Goal: Information Seeking & Learning: Learn about a topic

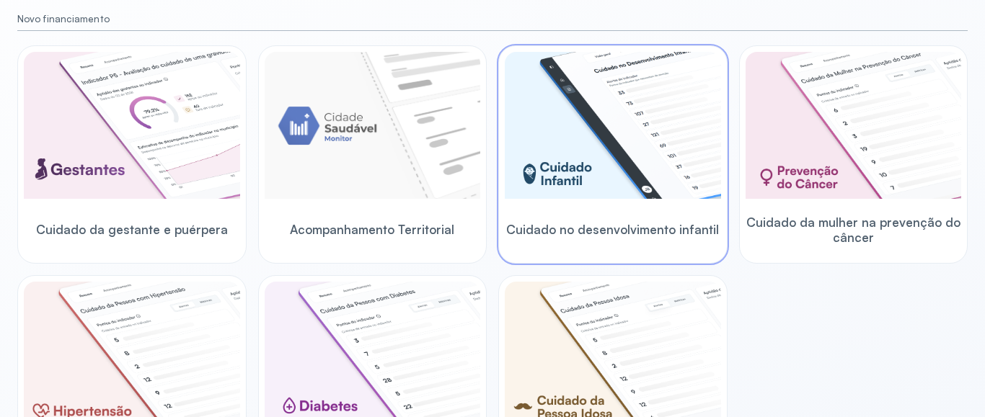
scroll to position [165, 0]
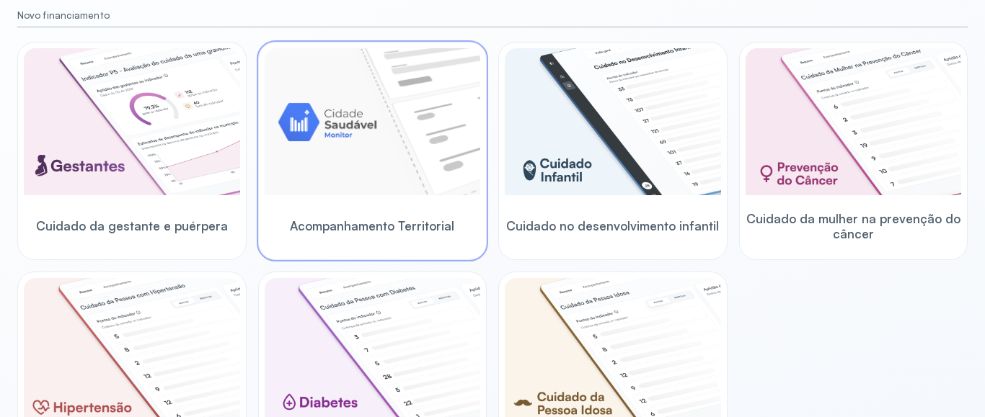
click at [415, 161] on img at bounding box center [373, 121] width 216 height 147
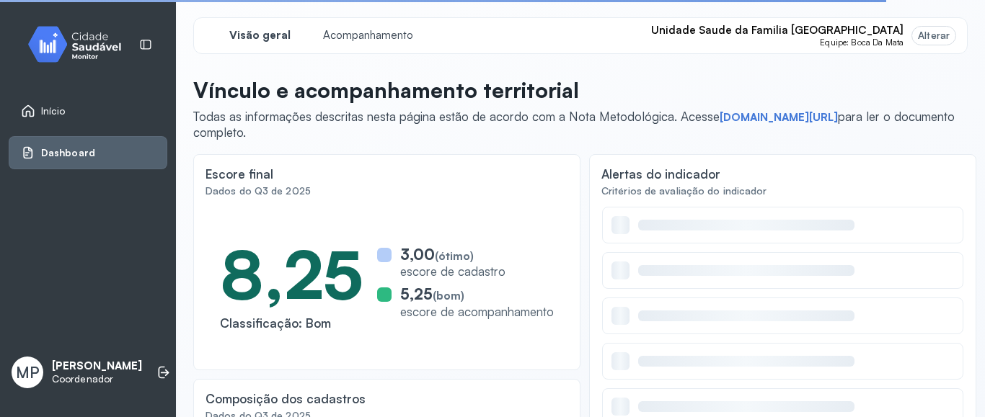
click at [939, 37] on div "Alterar" at bounding box center [934, 36] width 32 height 12
click at [354, 37] on span "Acompanhamento" at bounding box center [368, 36] width 99 height 14
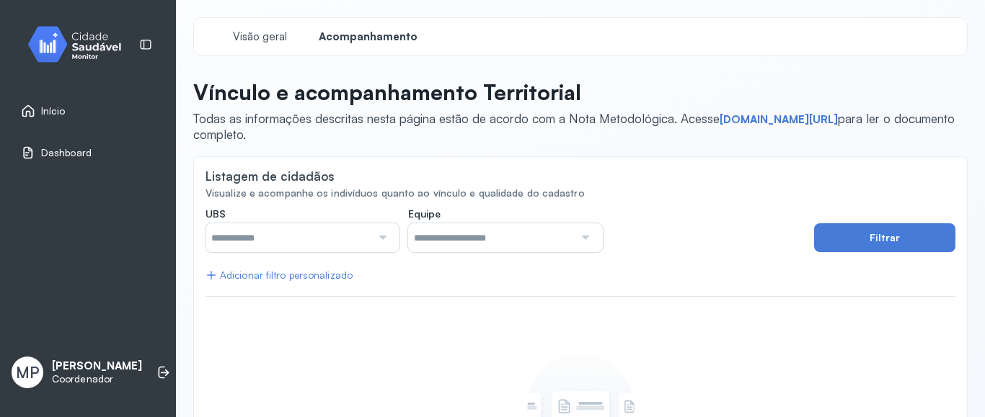
click at [384, 238] on div at bounding box center [380, 237] width 19 height 29
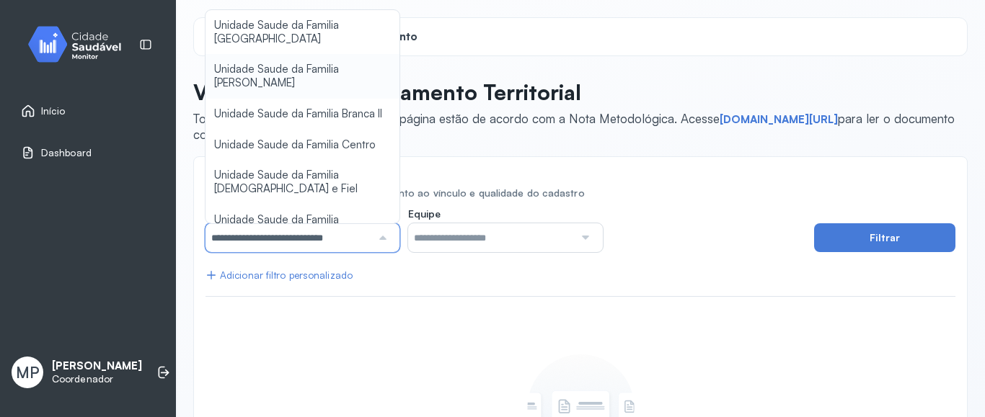
type input "*****"
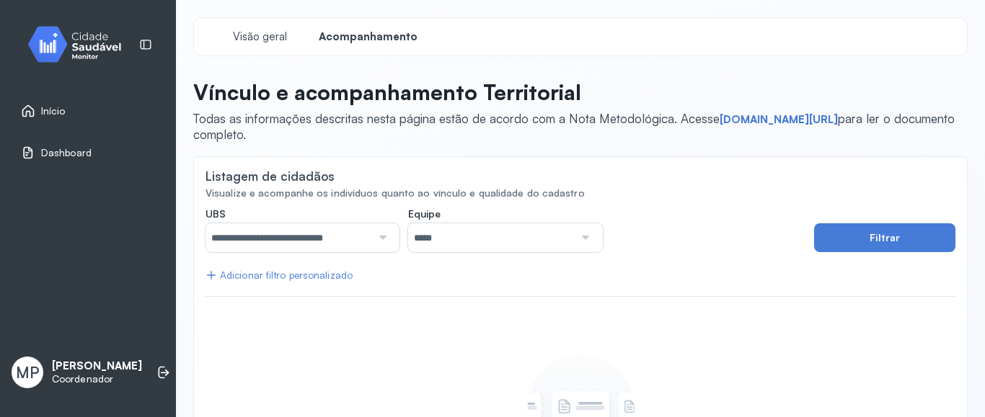
click at [293, 69] on span "**********" at bounding box center [580, 300] width 774 height 567
click at [585, 240] on div at bounding box center [583, 237] width 19 height 29
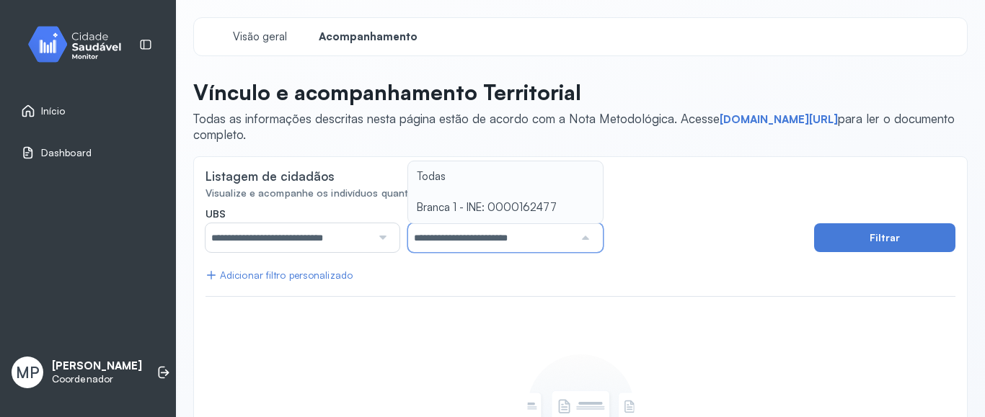
click at [531, 208] on div "**********" at bounding box center [505, 230] width 194 height 45
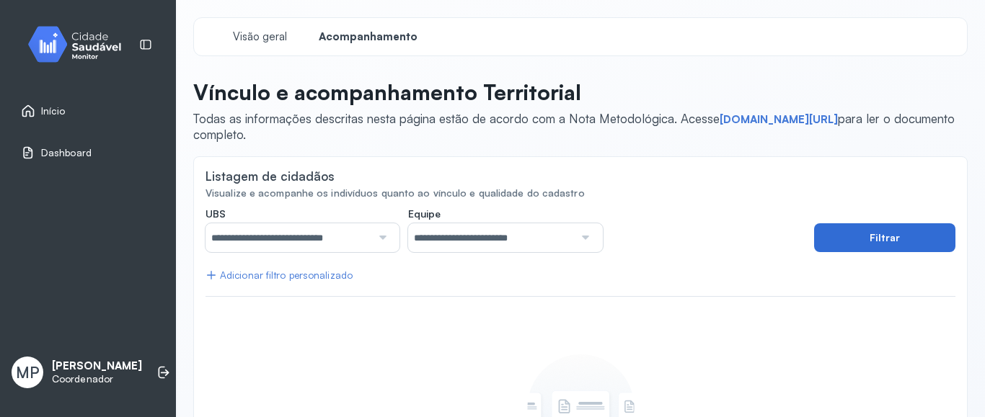
click at [887, 239] on button "Filtrar" at bounding box center [884, 237] width 141 height 29
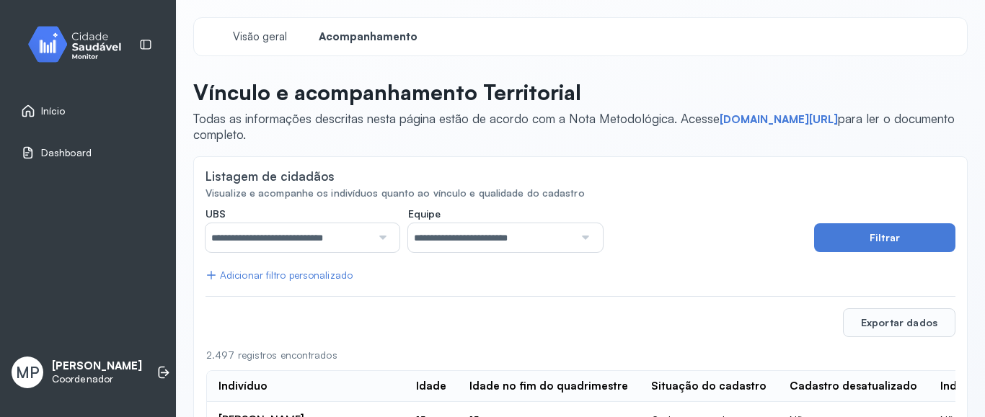
click at [299, 278] on div "Adicionar filtro personalizado" at bounding box center [278, 276] width 147 height 12
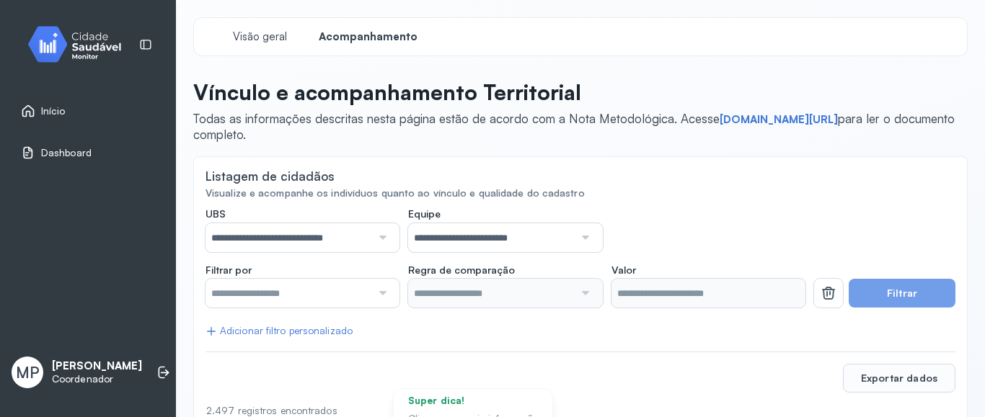
click at [385, 292] on div at bounding box center [380, 293] width 19 height 29
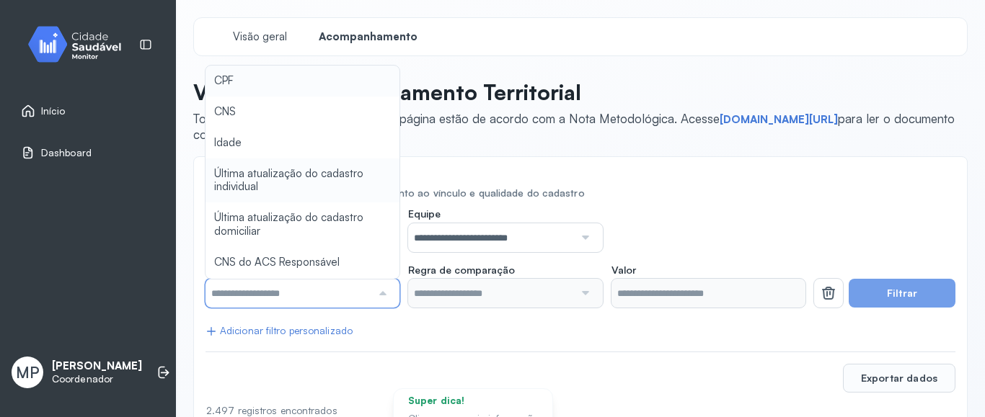
type input "*******"
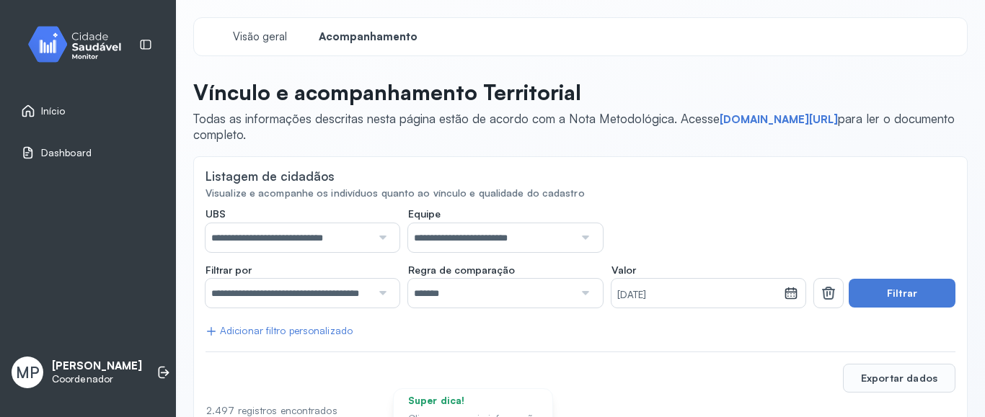
click at [587, 291] on div at bounding box center [583, 293] width 19 height 29
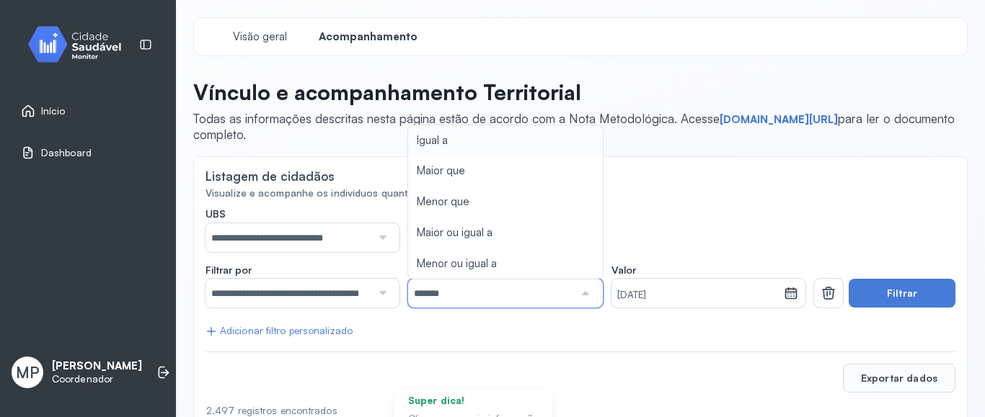
click at [700, 213] on div "**********" at bounding box center [505, 230] width 600 height 45
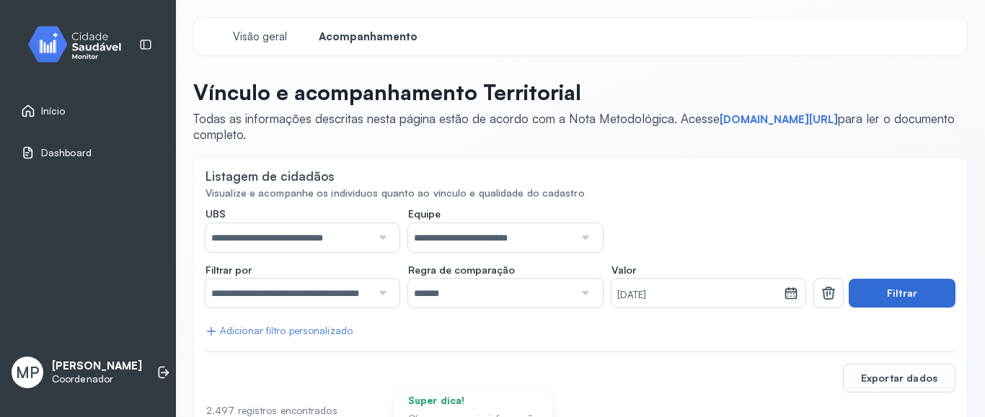
click at [898, 295] on button "Filtrar" at bounding box center [901, 293] width 107 height 29
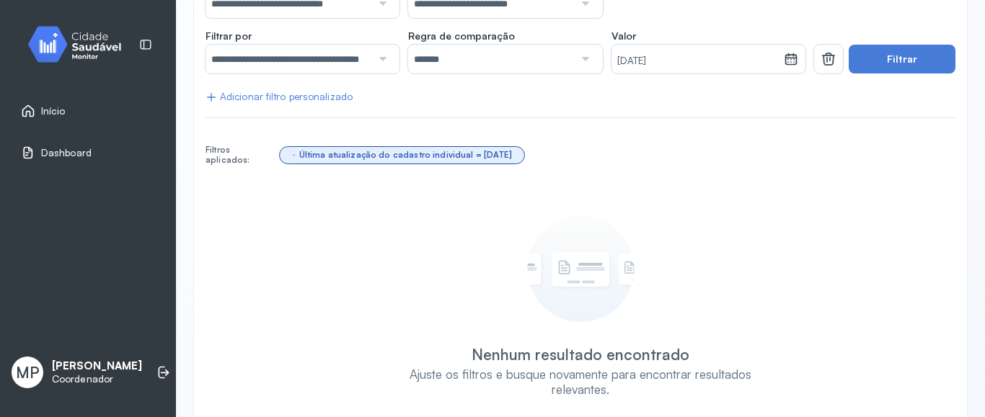
scroll to position [223, 0]
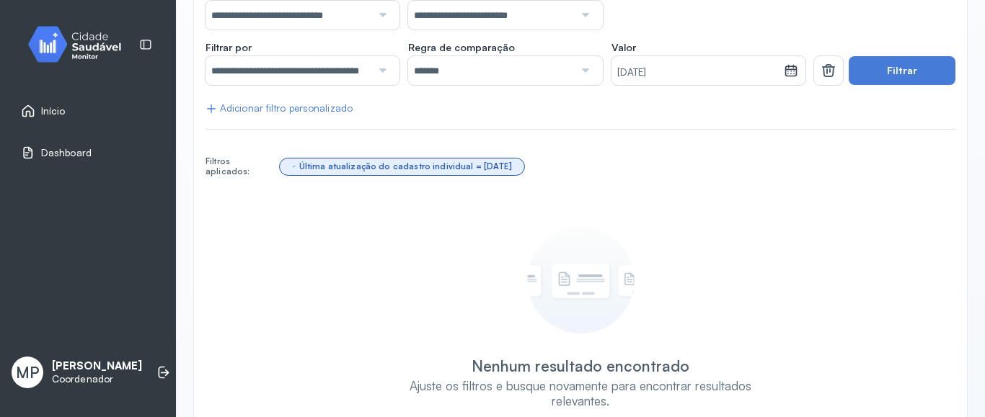
click at [214, 107] on icon at bounding box center [211, 109] width 12 height 12
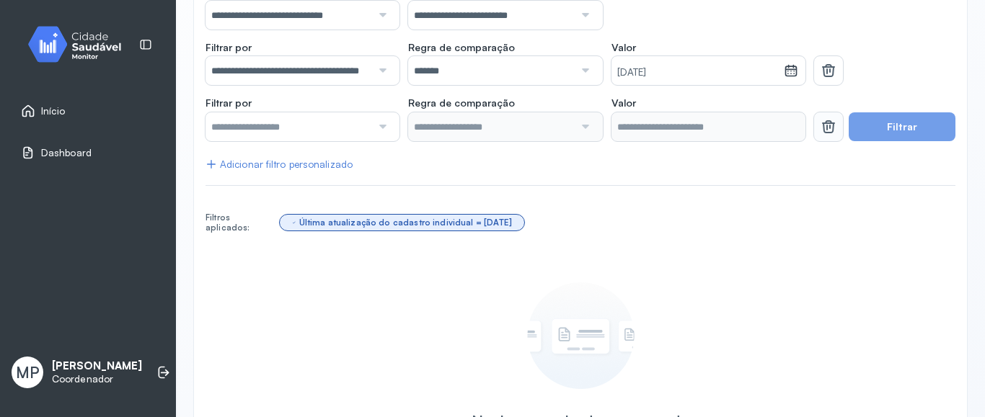
click at [830, 128] on icon at bounding box center [828, 126] width 17 height 17
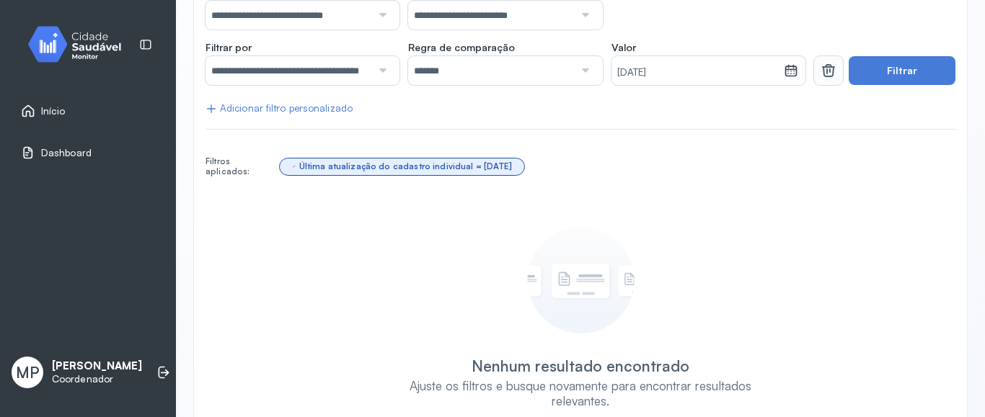
click at [828, 68] on icon at bounding box center [828, 70] width 17 height 17
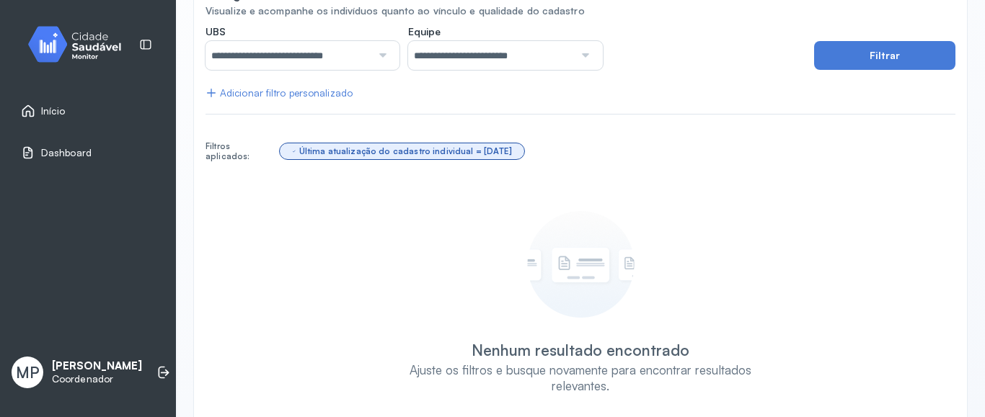
scroll to position [123, 0]
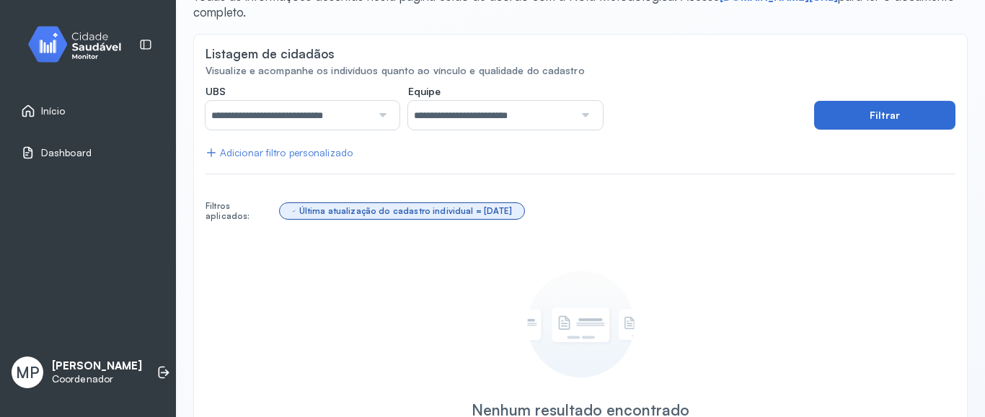
click at [912, 114] on button "Filtrar" at bounding box center [884, 115] width 141 height 29
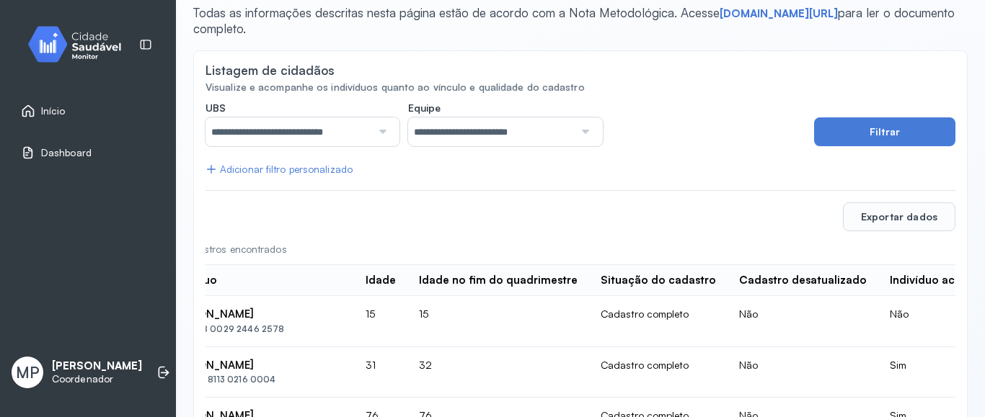
scroll to position [0, 0]
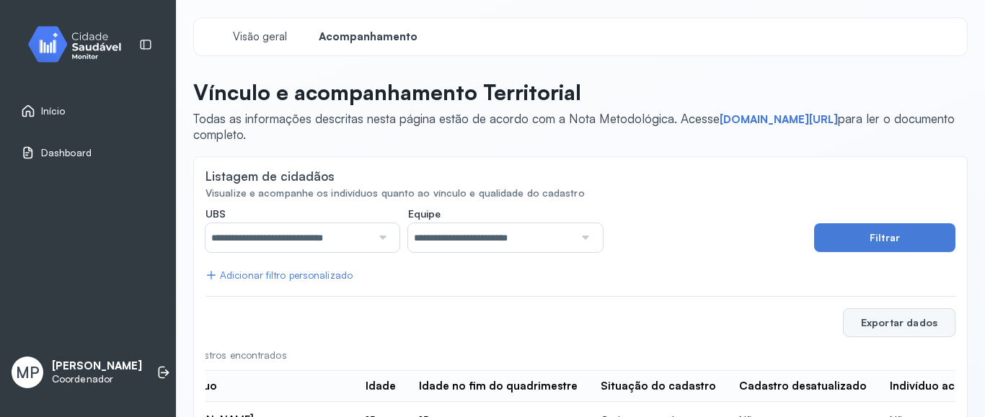
click at [897, 324] on button "Exportar dados" at bounding box center [899, 323] width 112 height 29
click at [53, 112] on span "Início" at bounding box center [53, 111] width 25 height 12
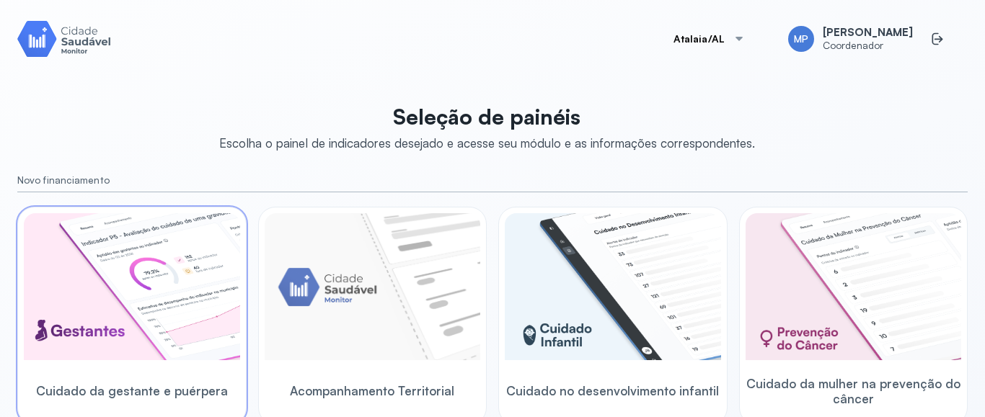
click at [121, 312] on img at bounding box center [132, 286] width 216 height 147
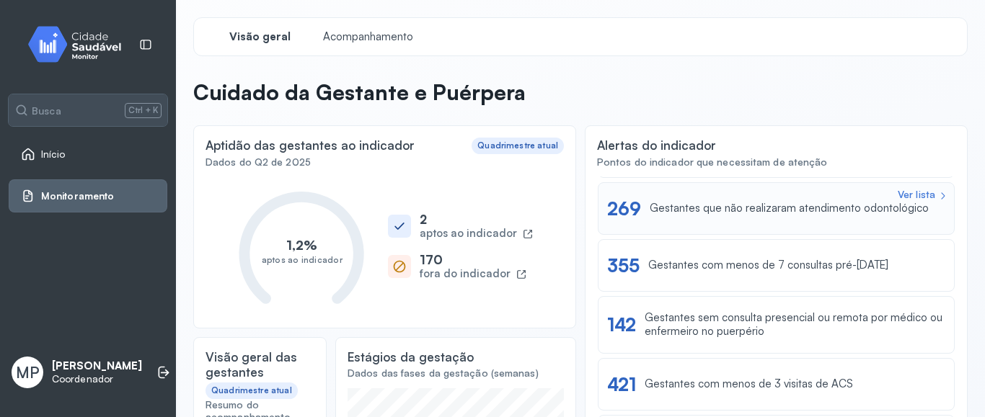
scroll to position [87, 0]
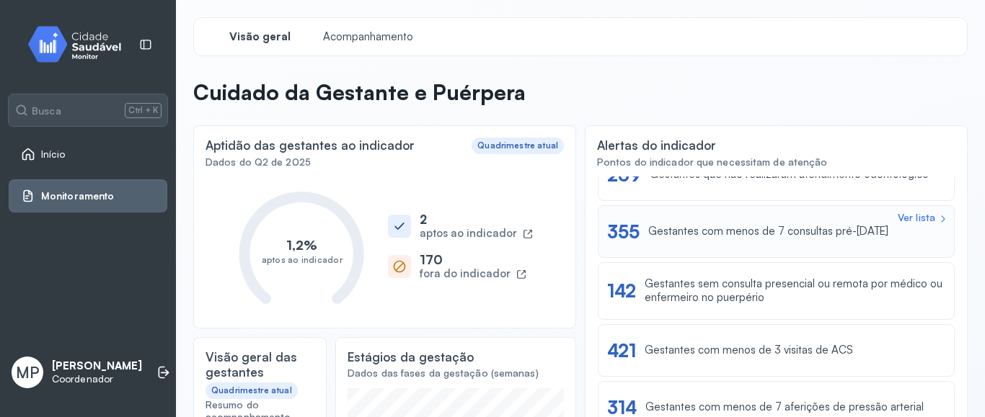
click at [750, 229] on div "Gestantes com menos de 7 consultas pré-[DATE]" at bounding box center [768, 232] width 240 height 14
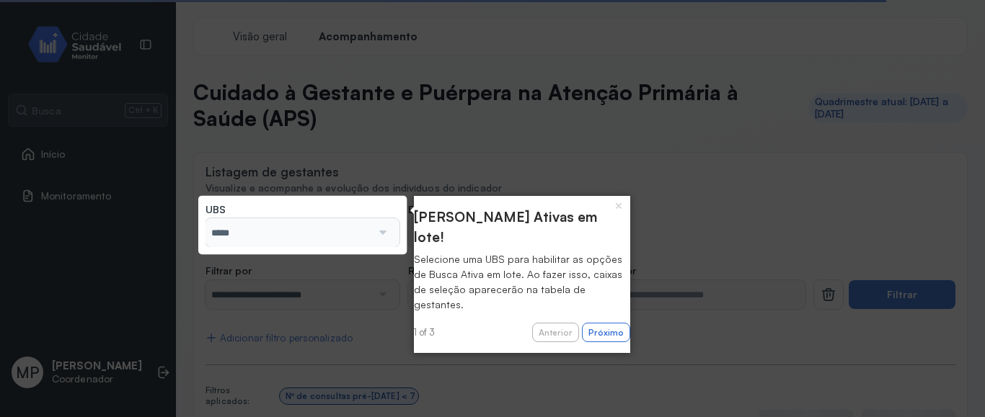
click at [386, 234] on div at bounding box center [380, 232] width 19 height 29
click at [600, 323] on button "Próximo" at bounding box center [606, 333] width 48 height 20
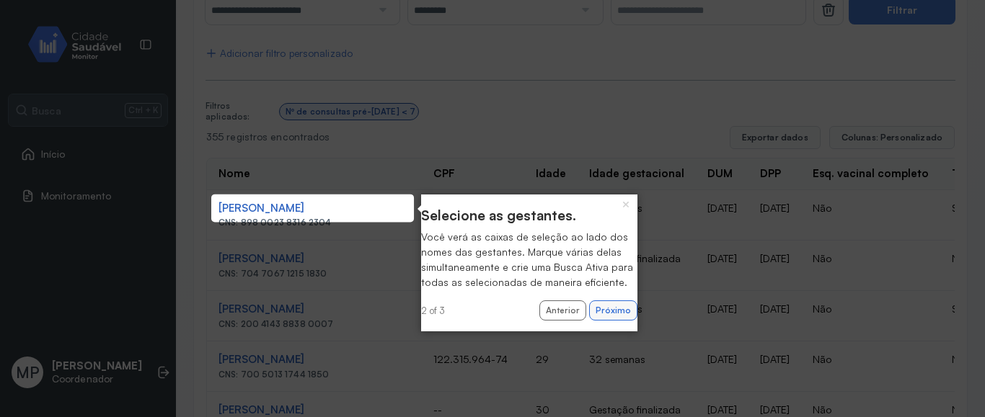
click at [608, 321] on button "Próximo" at bounding box center [613, 311] width 48 height 20
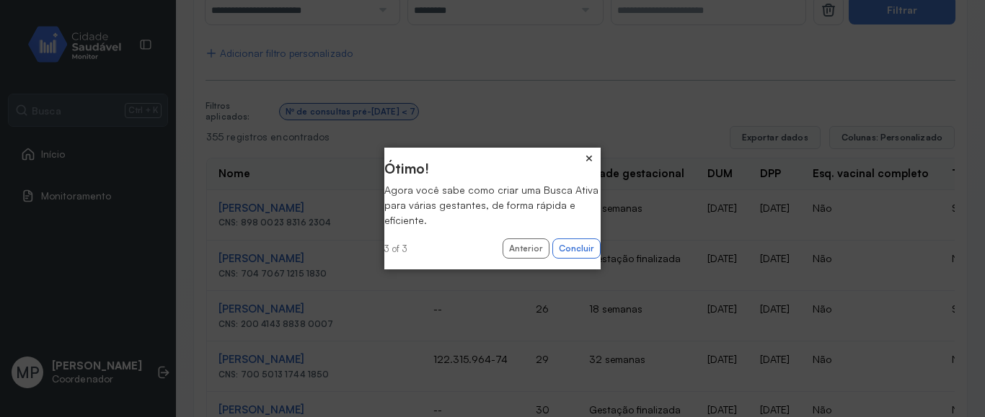
click at [589, 156] on button "×" at bounding box center [588, 158] width 23 height 20
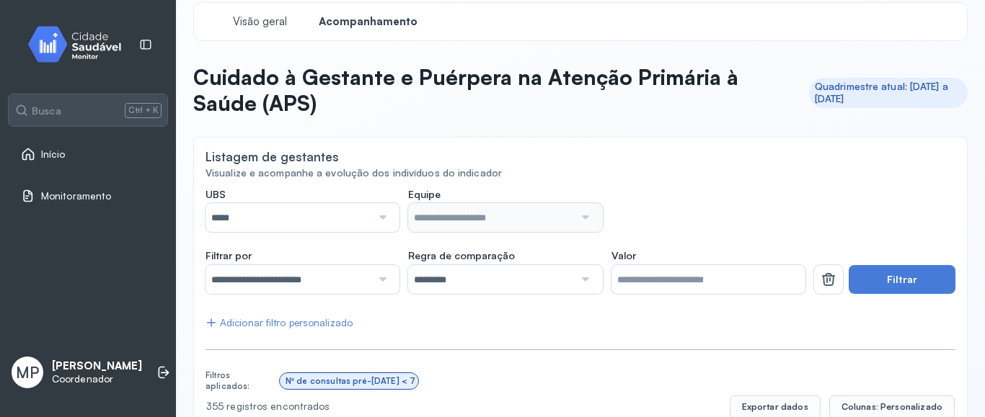
scroll to position [13, 0]
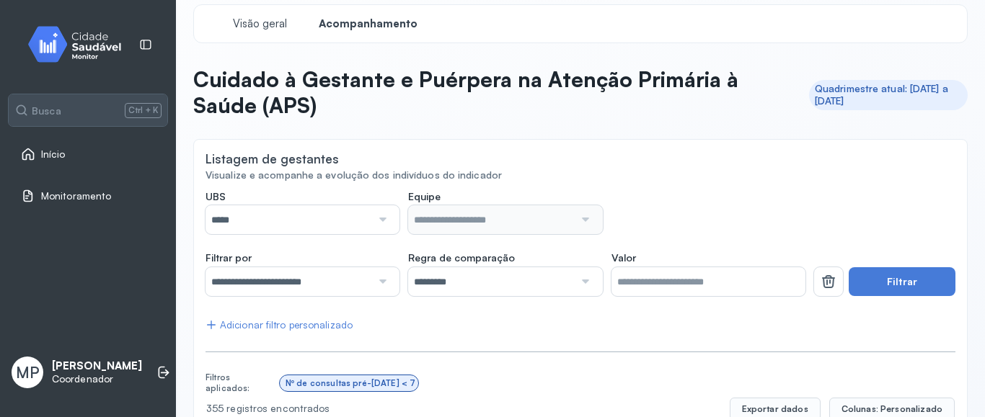
click at [382, 218] on div at bounding box center [380, 219] width 19 height 29
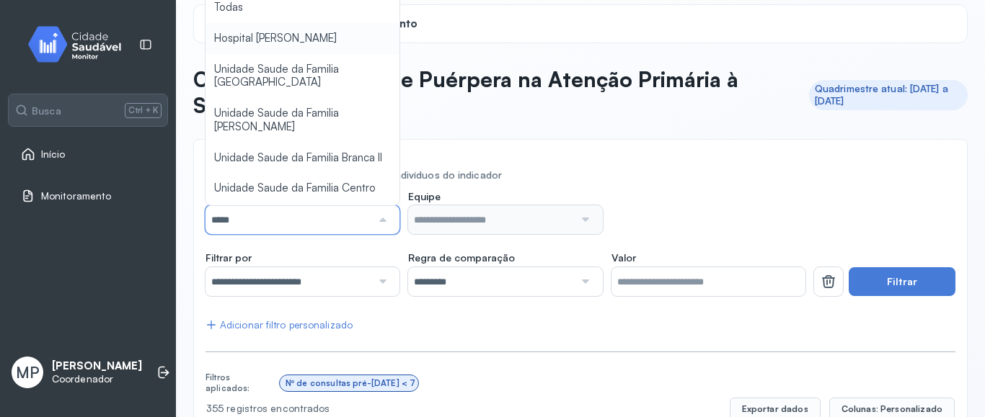
type input "*****"
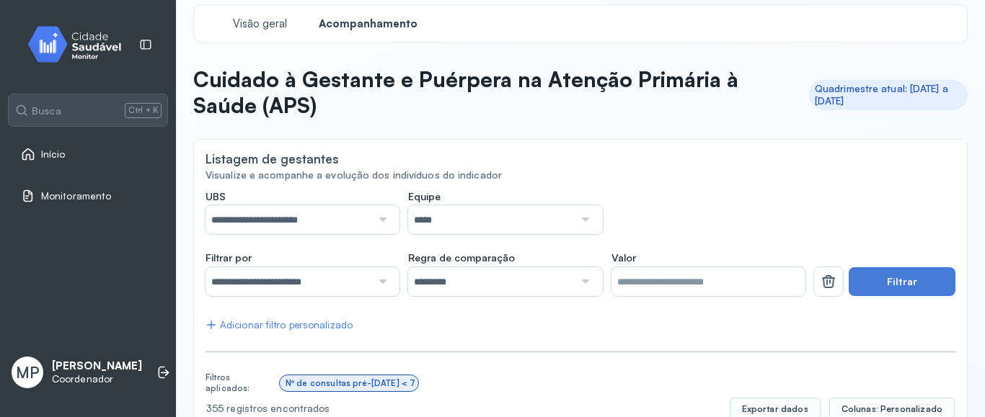
click at [900, 284] on button "Filtrar" at bounding box center [901, 281] width 107 height 29
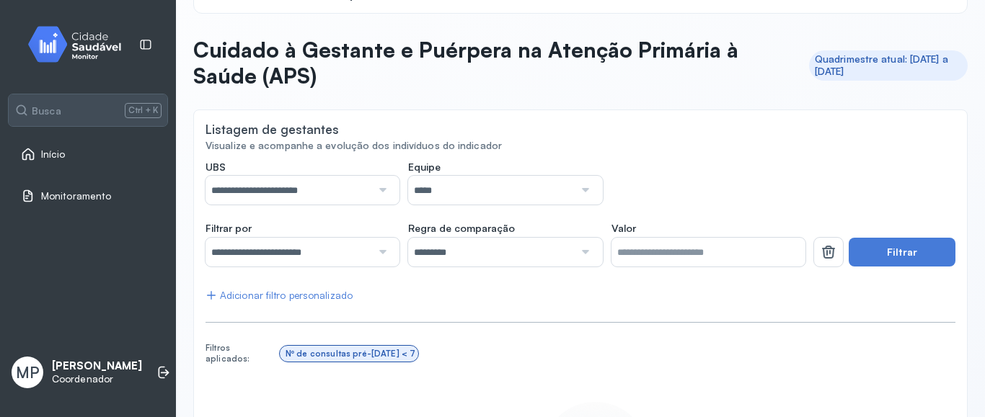
scroll to position [0, 0]
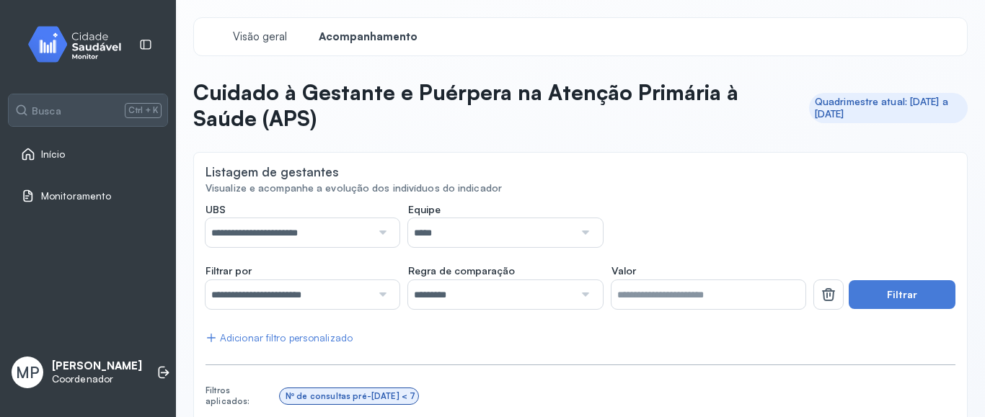
click at [385, 295] on div at bounding box center [380, 294] width 19 height 29
click at [380, 234] on div at bounding box center [380, 232] width 19 height 29
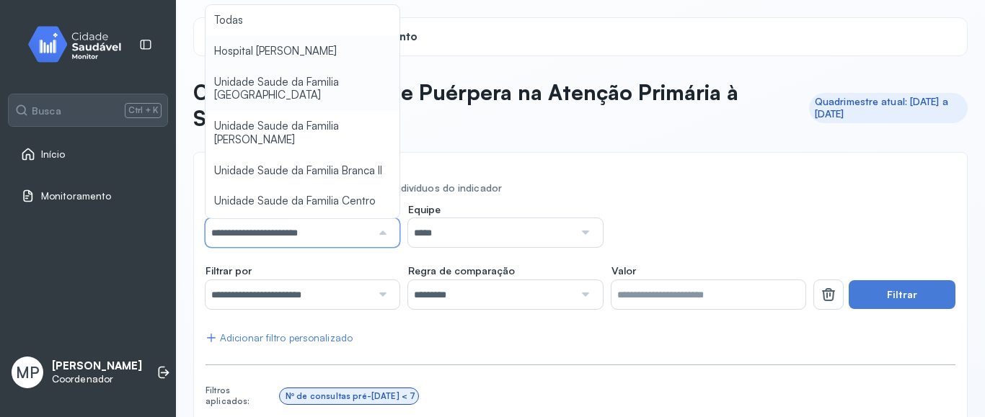
click at [328, 92] on div "**********" at bounding box center [580, 337] width 774 height 641
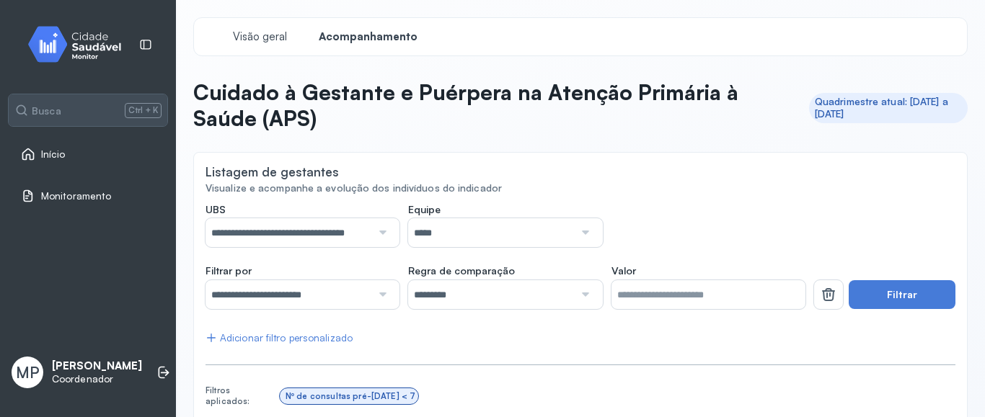
click at [298, 340] on div "Adicionar filtro personalizado" at bounding box center [278, 338] width 147 height 12
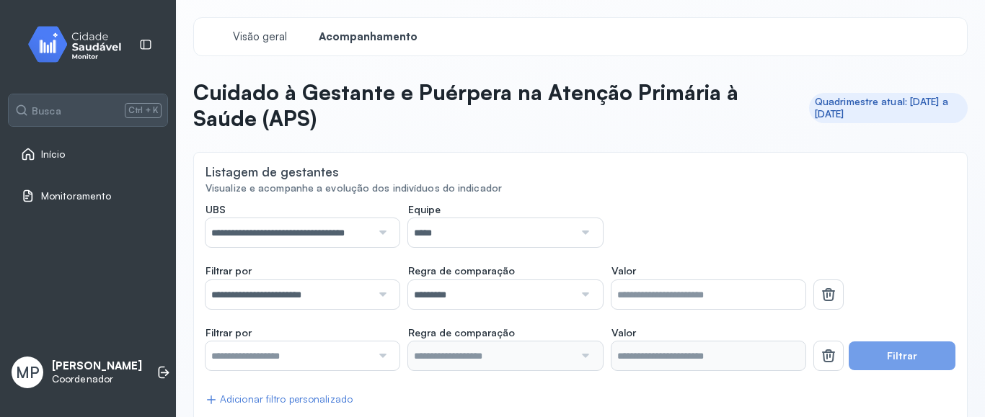
click at [382, 355] on div at bounding box center [380, 356] width 19 height 29
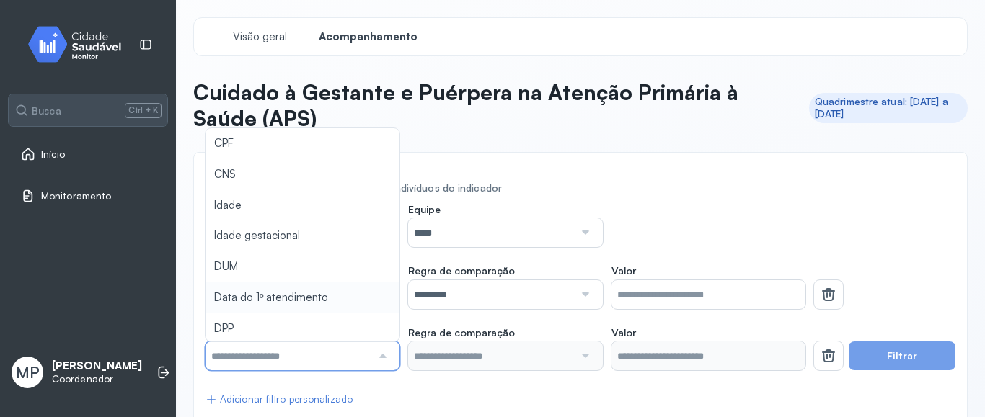
type input "*******"
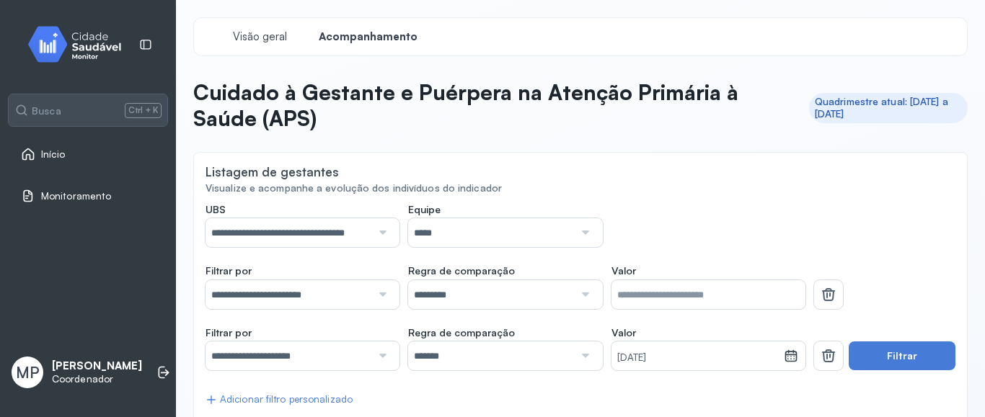
click at [584, 355] on div at bounding box center [583, 356] width 19 height 29
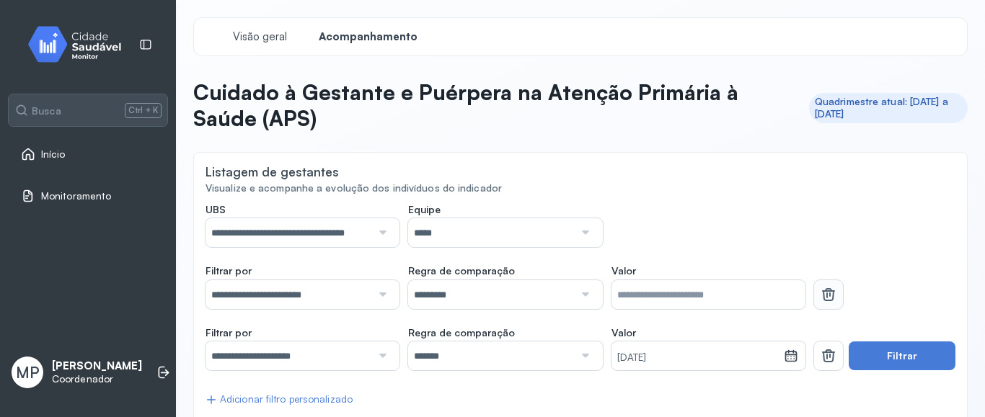
click at [833, 298] on icon at bounding box center [829, 296] width 12 height 11
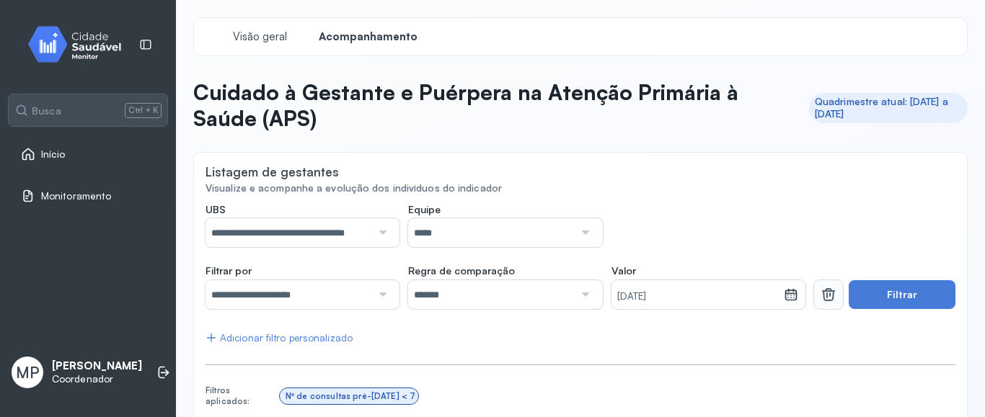
click at [827, 291] on icon at bounding box center [828, 294] width 17 height 17
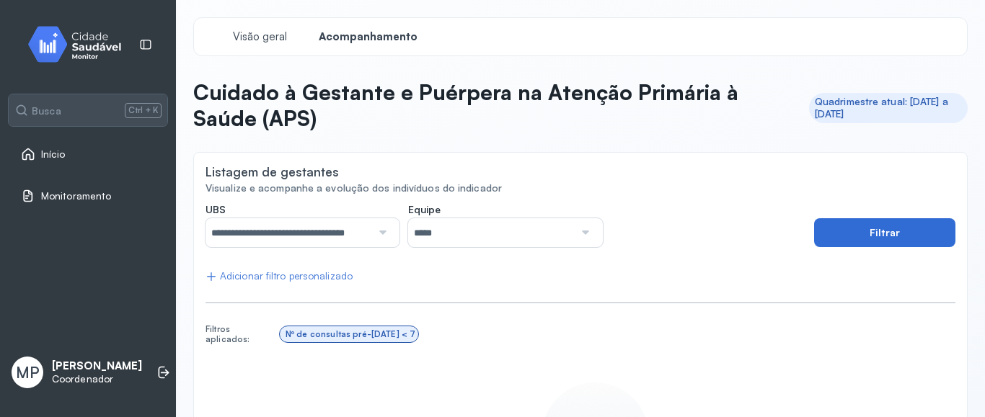
click at [915, 242] on button "Filtrar" at bounding box center [884, 232] width 141 height 29
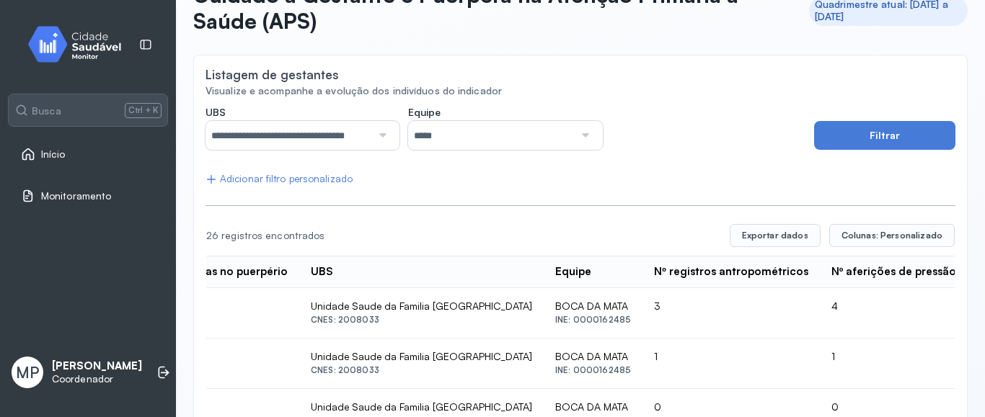
scroll to position [0, 2188]
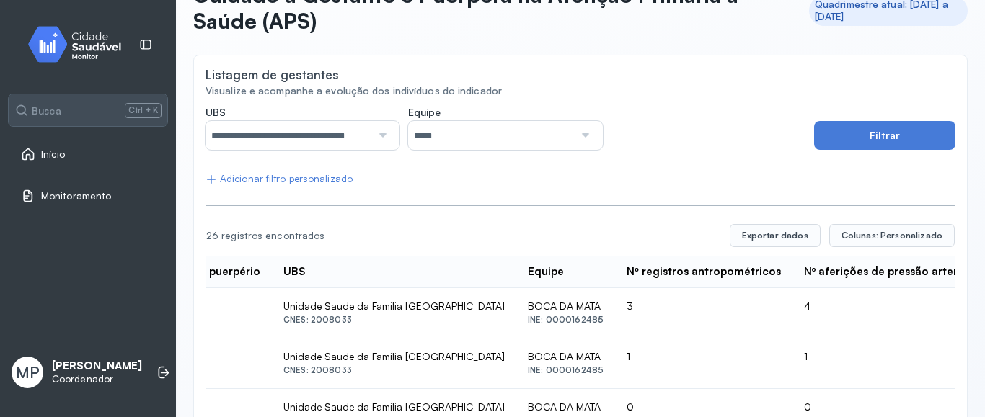
click at [386, 135] on div at bounding box center [380, 135] width 19 height 29
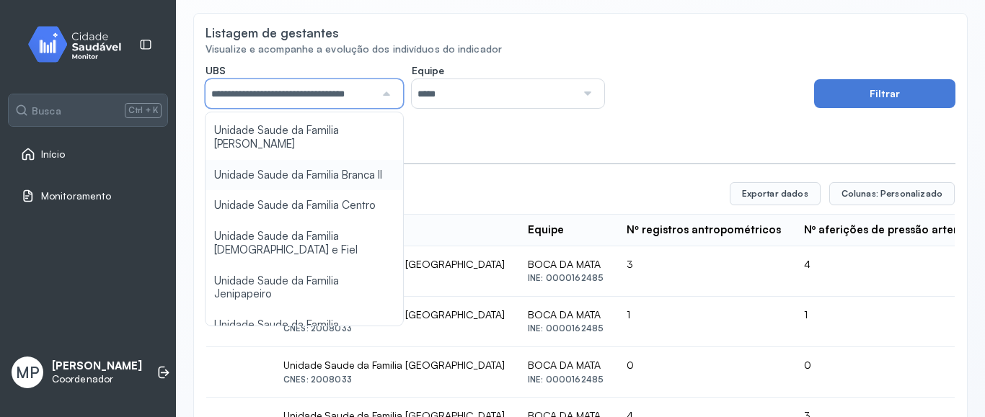
scroll to position [108, 0]
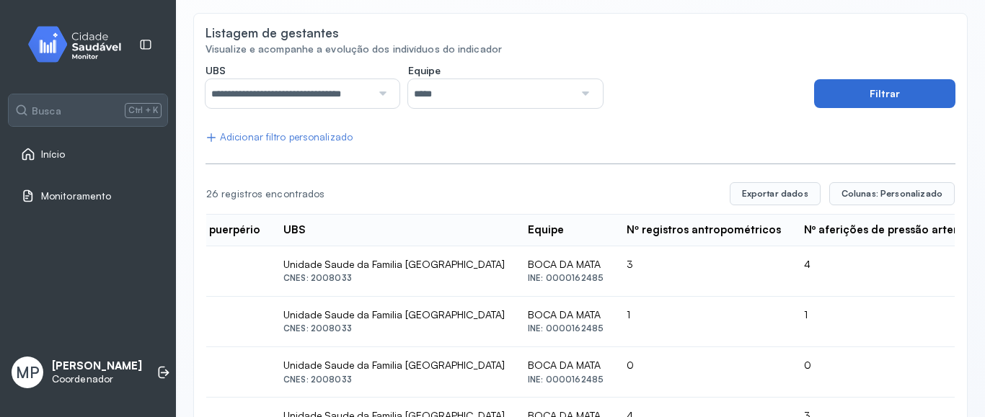
click at [861, 94] on button "Filtrar" at bounding box center [884, 93] width 141 height 29
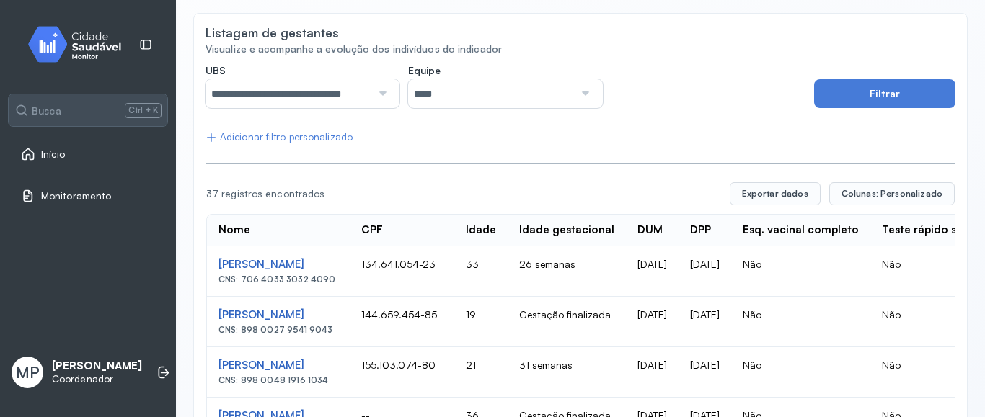
click at [711, 231] on div "DPP" at bounding box center [700, 230] width 21 height 14
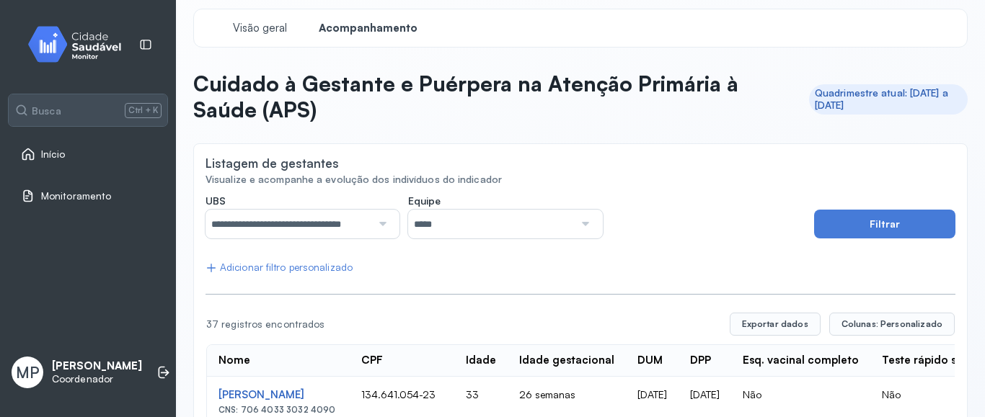
scroll to position [0, 0]
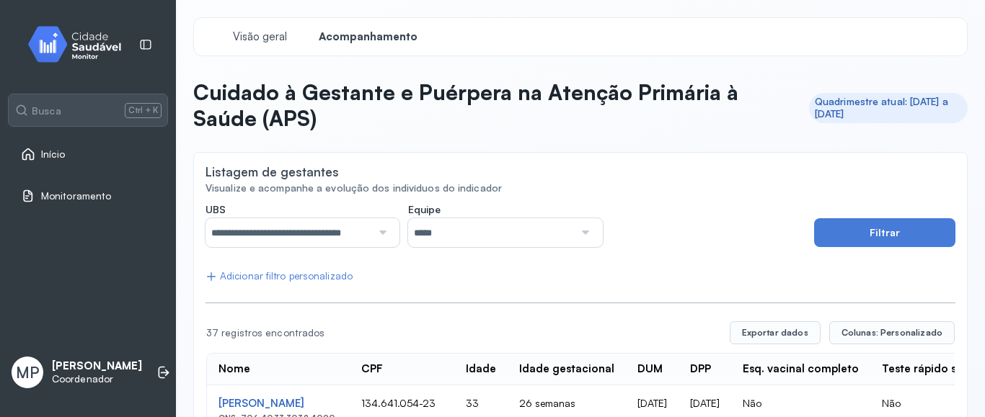
click at [50, 151] on span "Início" at bounding box center [53, 154] width 25 height 12
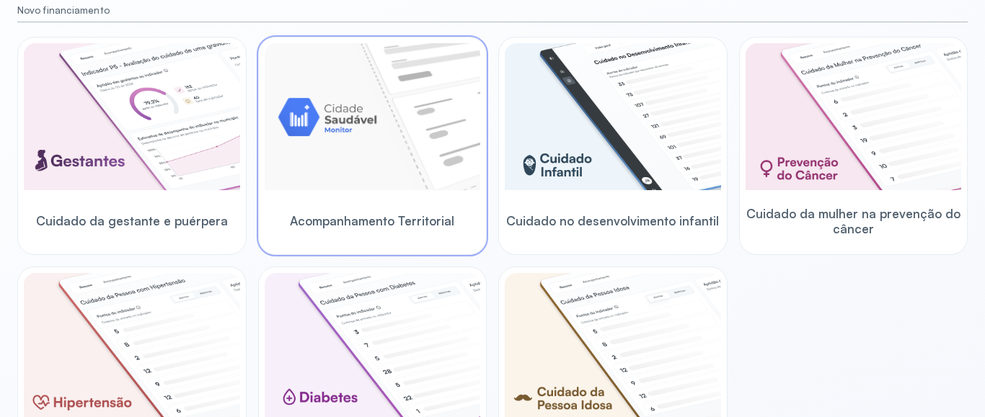
scroll to position [180, 0]
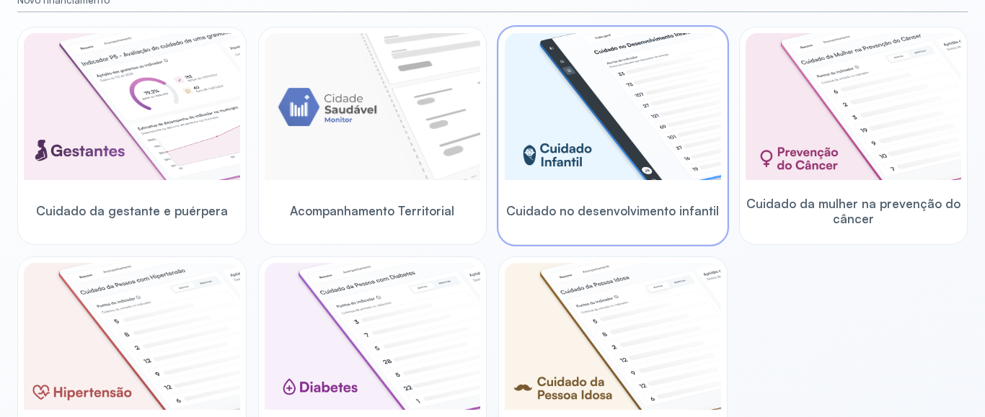
click at [566, 134] on img at bounding box center [613, 106] width 216 height 147
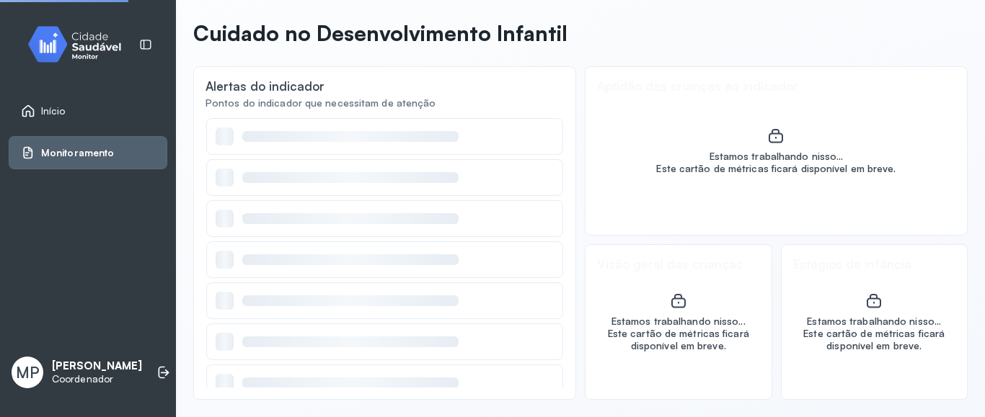
scroll to position [59, 0]
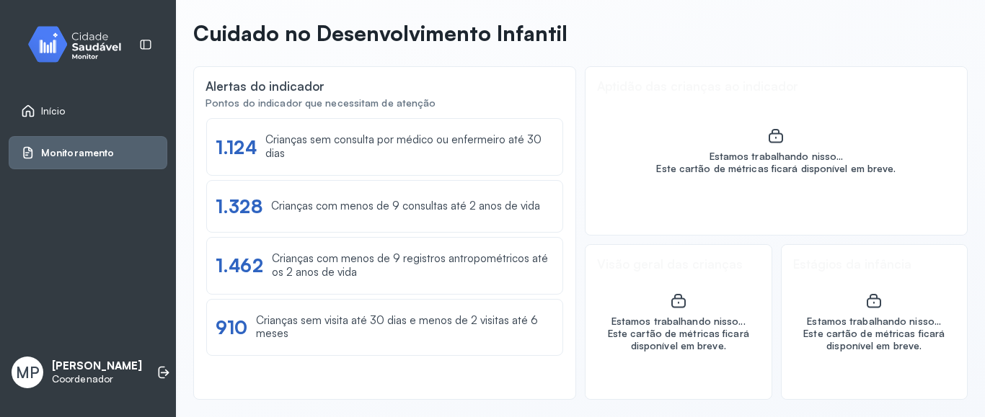
click at [67, 155] on span "Monitoramento" at bounding box center [77, 153] width 73 height 12
click at [528, 133] on div "Ver lista" at bounding box center [524, 131] width 37 height 12
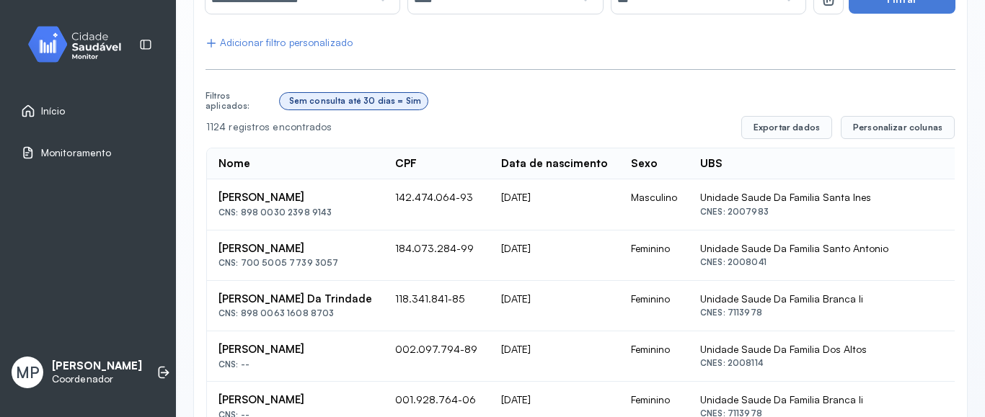
click at [359, 103] on div "Sem consulta até 30 dias = Sim" at bounding box center [355, 101] width 133 height 10
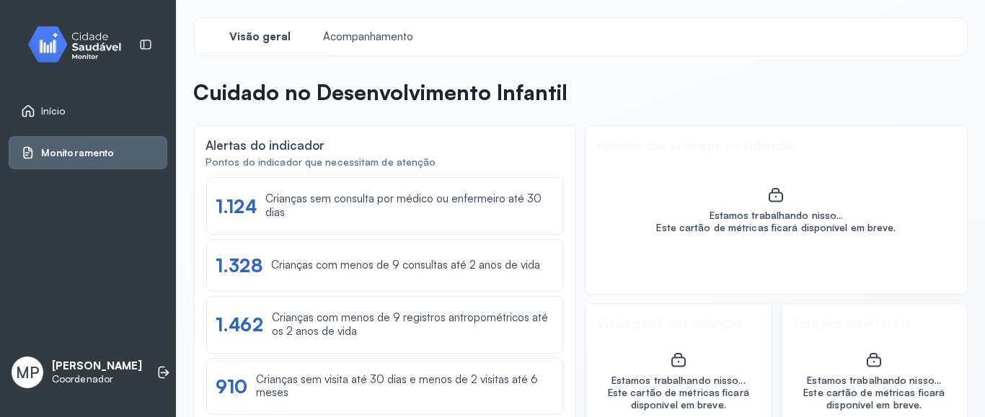
click at [58, 152] on span "Monitoramento" at bounding box center [77, 153] width 73 height 12
click at [50, 107] on span "Início" at bounding box center [53, 111] width 25 height 12
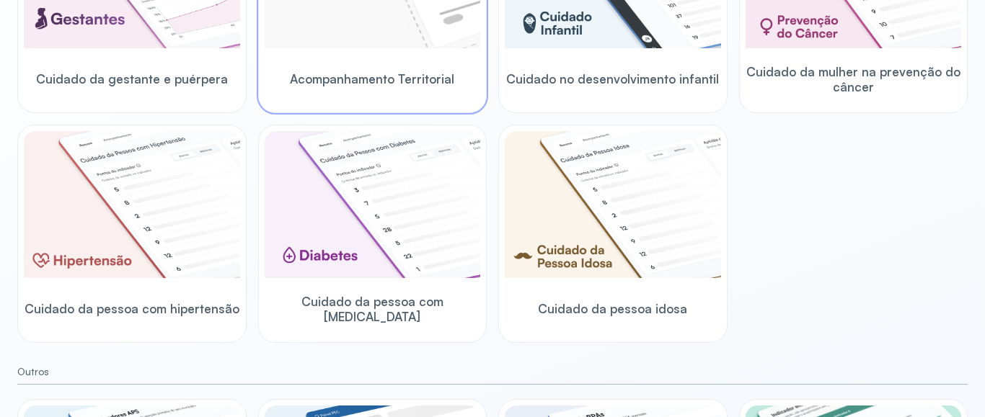
scroll to position [313, 0]
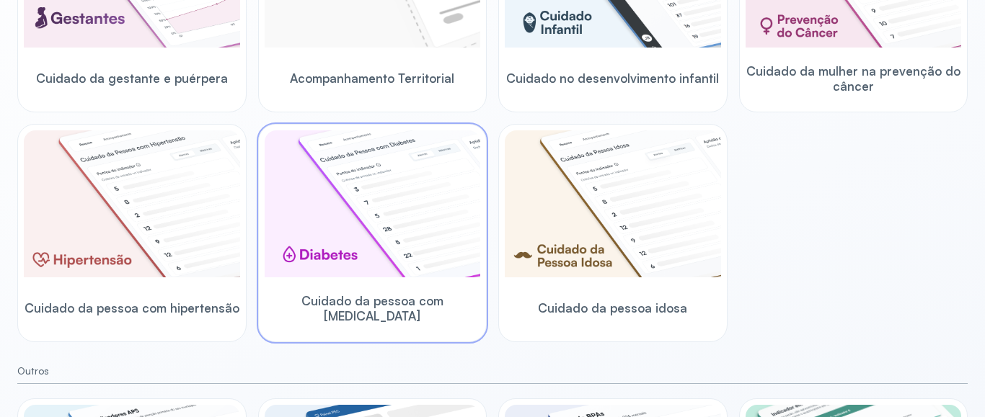
click at [368, 230] on img at bounding box center [373, 203] width 216 height 147
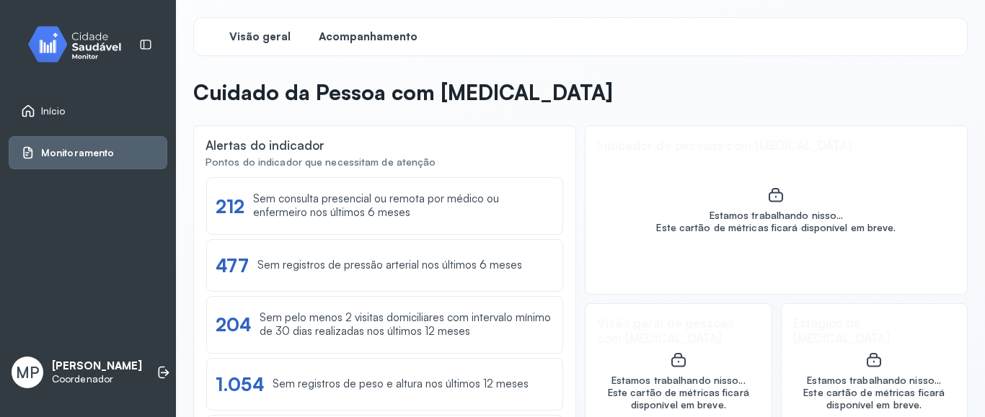
click at [363, 40] on span "Acompanhamento" at bounding box center [368, 37] width 99 height 14
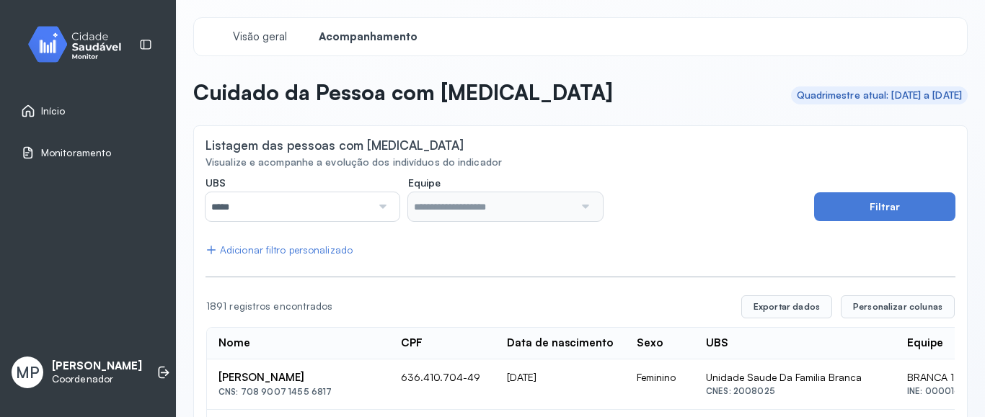
click at [384, 207] on div at bounding box center [380, 206] width 19 height 29
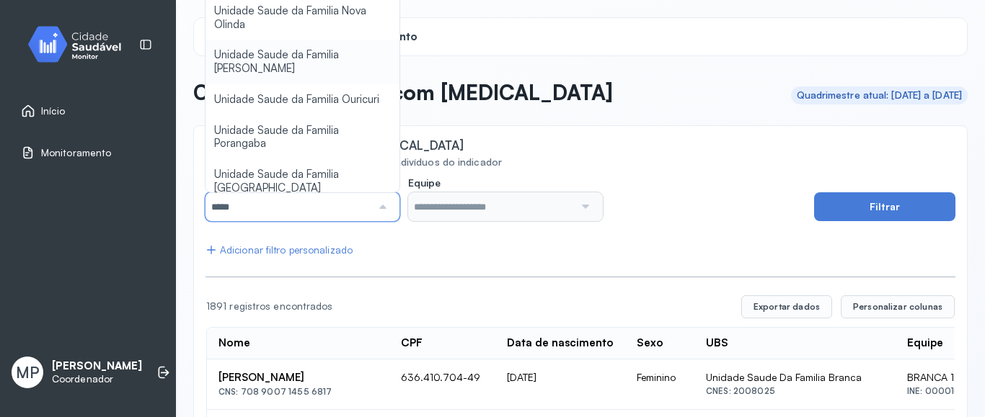
scroll to position [606, 0]
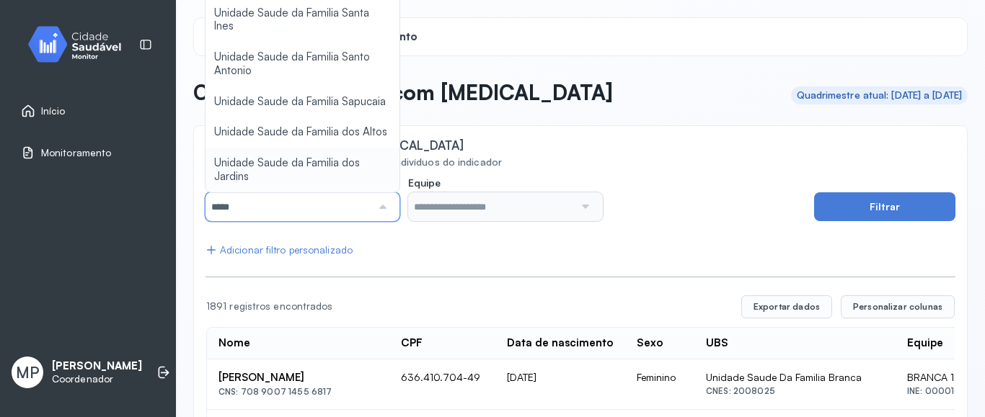
type input "*****"
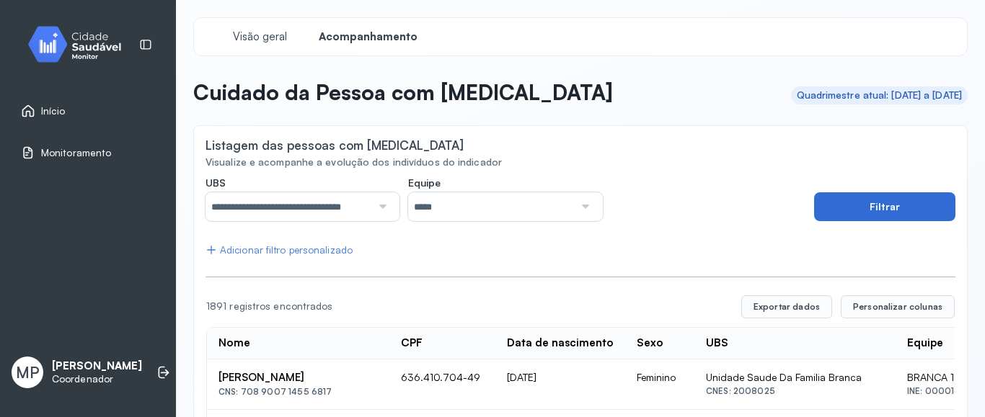
click at [877, 202] on button "Filtrar" at bounding box center [884, 206] width 141 height 29
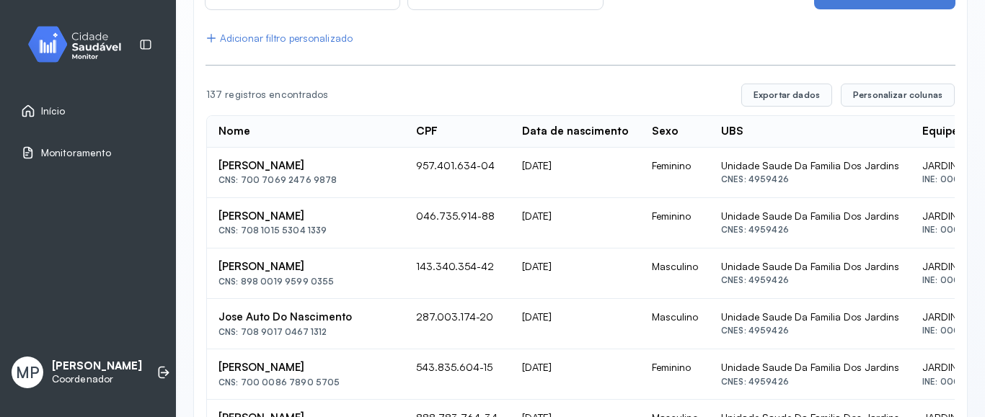
scroll to position [0, 0]
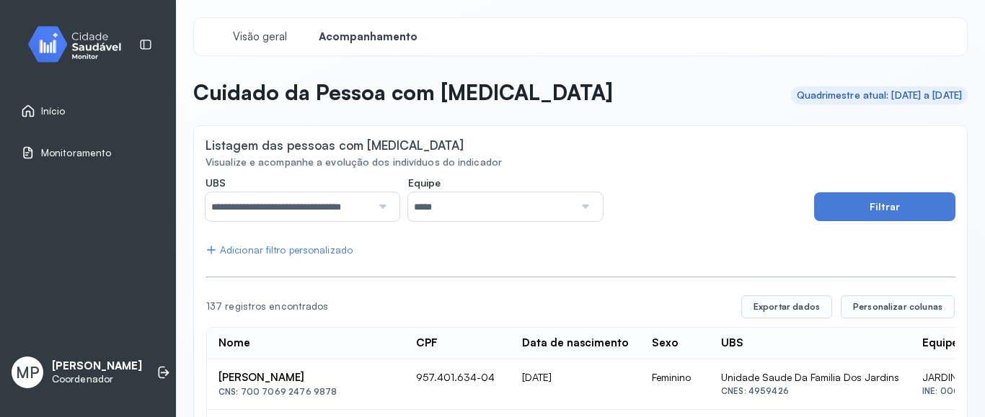
click at [325, 251] on div "Adicionar filtro personalizado" at bounding box center [278, 250] width 147 height 12
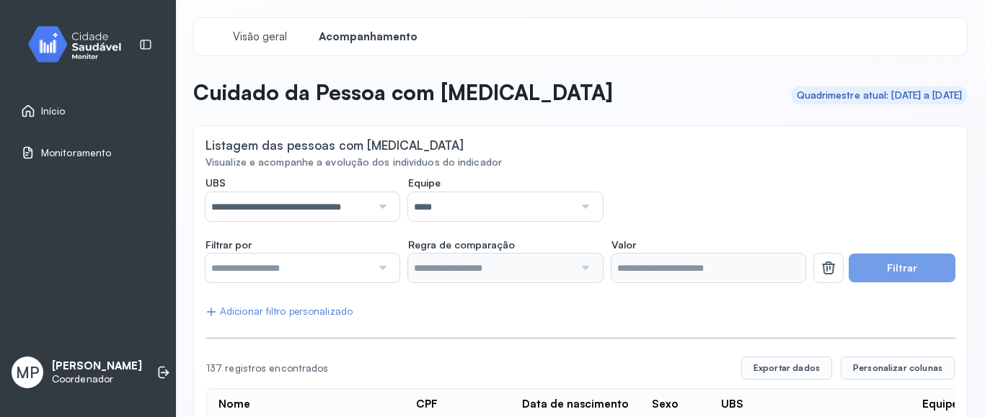
click at [384, 271] on div at bounding box center [380, 268] width 19 height 29
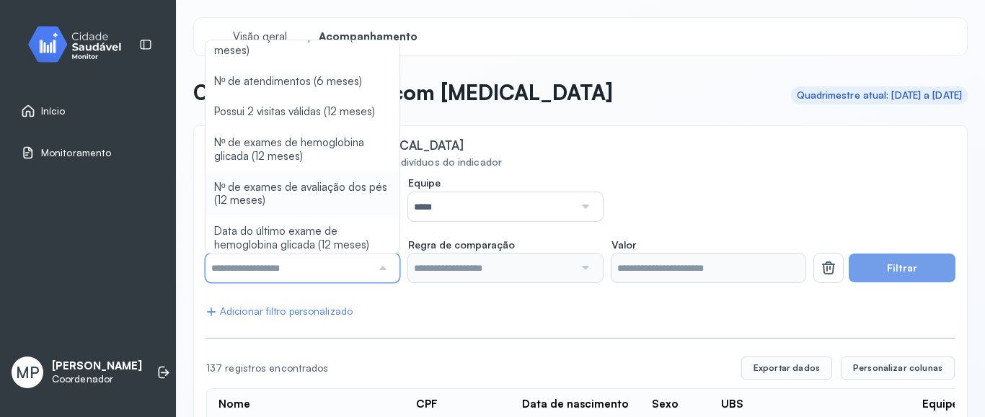
scroll to position [157, 0]
type input "*******"
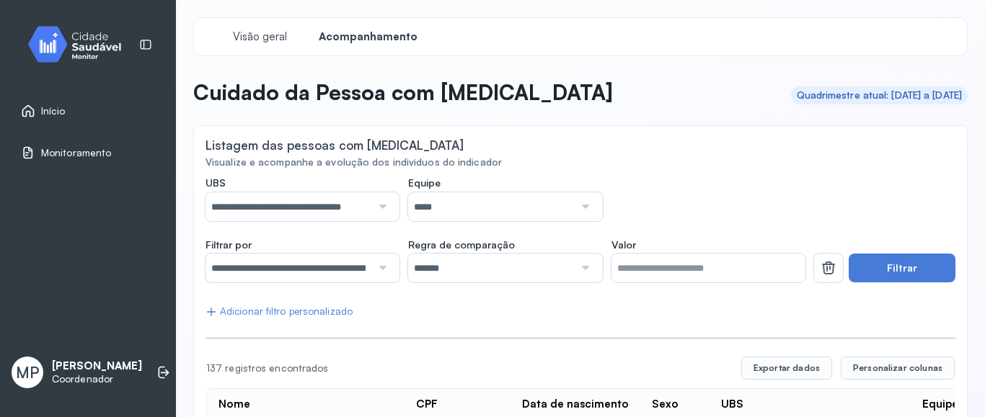
click at [641, 271] on input "*" at bounding box center [708, 268] width 194 height 29
type input "**"
click at [896, 267] on button "Filtrar" at bounding box center [901, 268] width 107 height 29
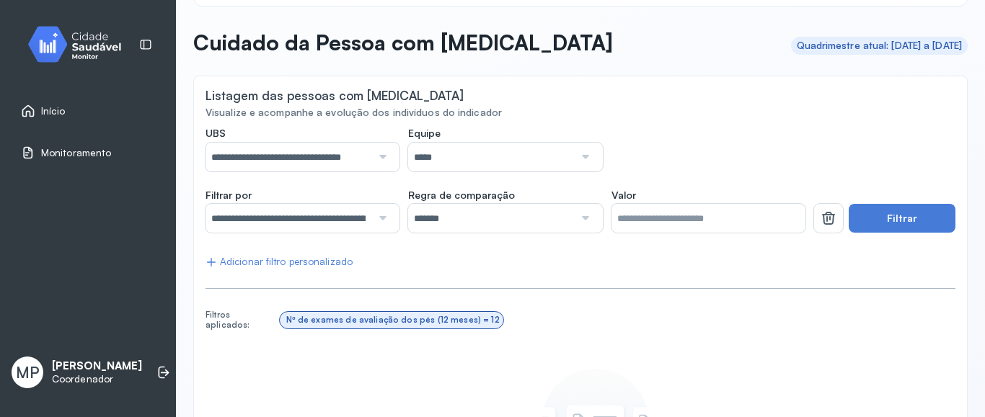
scroll to position [0, 0]
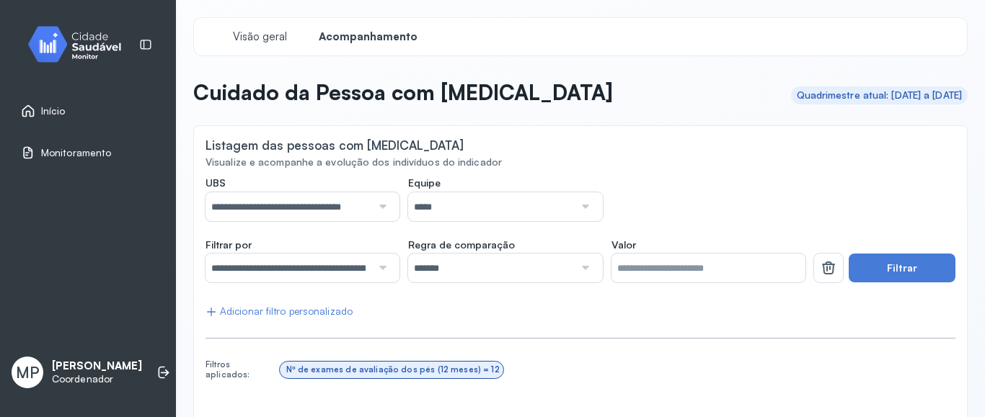
click at [48, 105] on span "Início" at bounding box center [53, 111] width 25 height 12
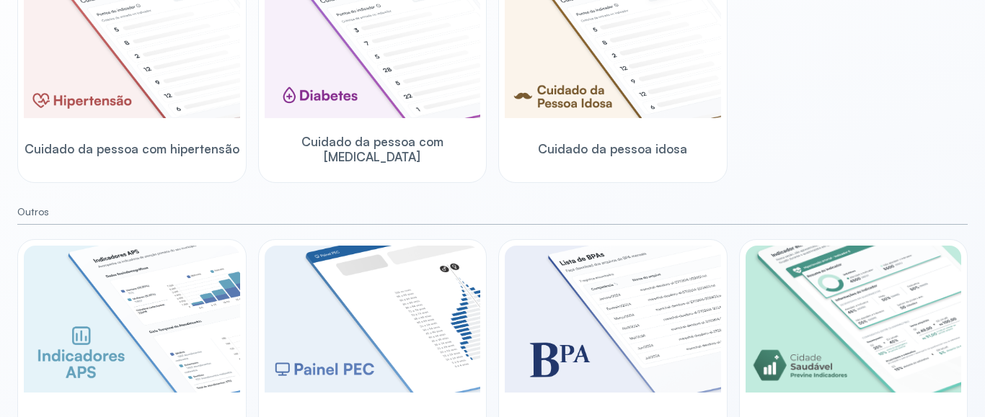
scroll to position [513, 0]
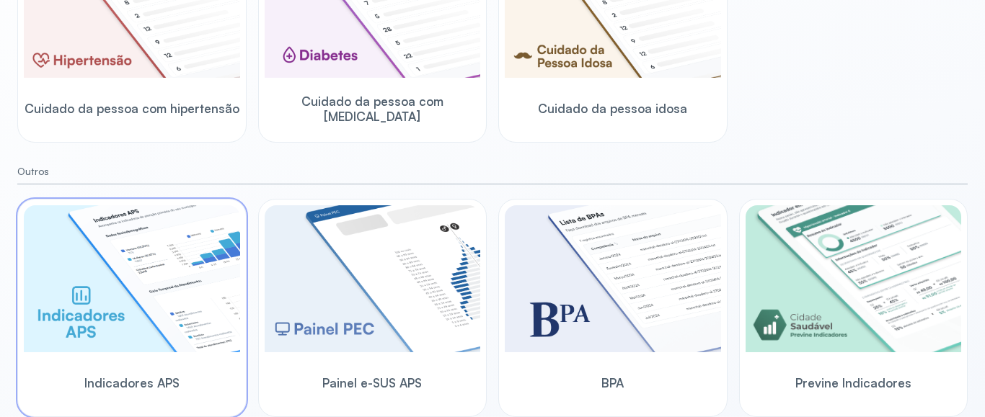
click at [125, 306] on img at bounding box center [132, 278] width 216 height 147
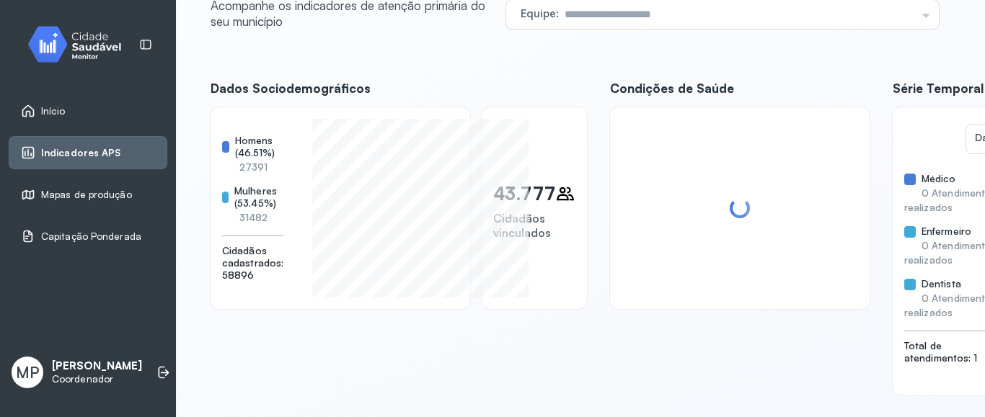
scroll to position [54, 0]
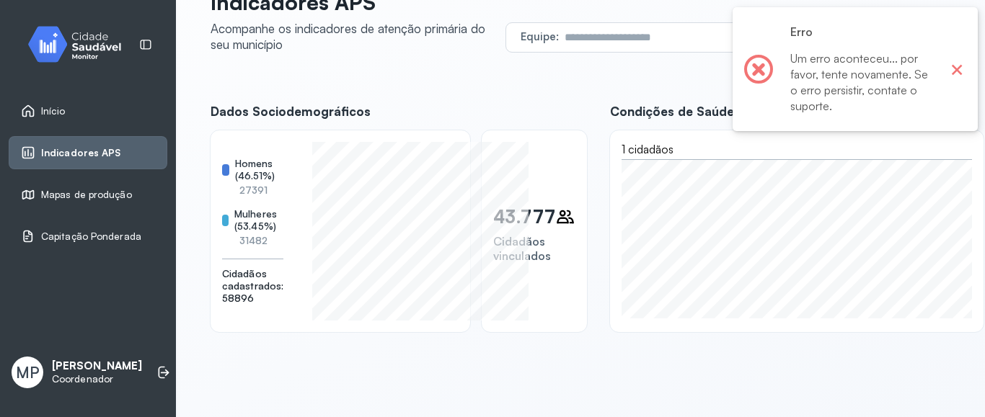
click at [957, 71] on button "×" at bounding box center [956, 69] width 19 height 19
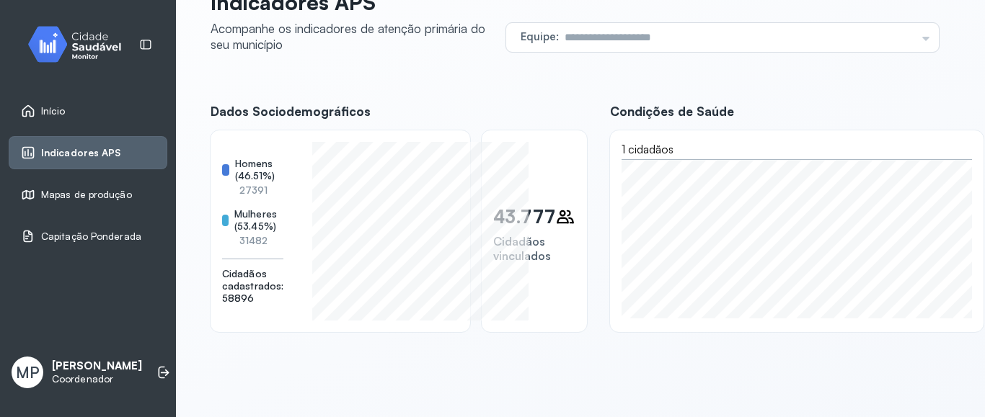
click at [53, 107] on span "Início" at bounding box center [53, 111] width 25 height 12
